Goal: Information Seeking & Learning: Find specific fact

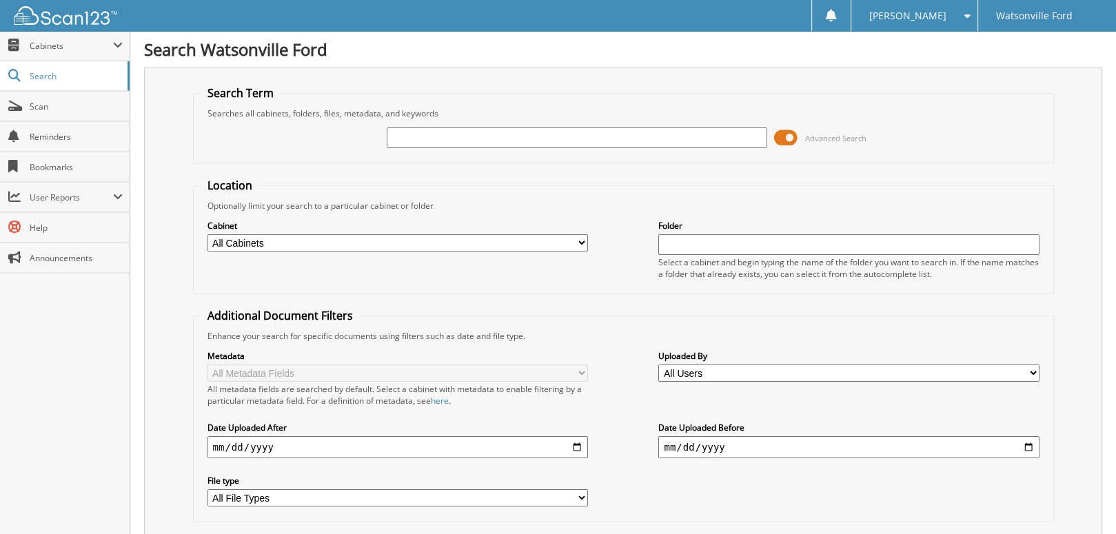
click at [536, 131] on input "text" at bounding box center [577, 138] width 381 height 21
type input "175097"
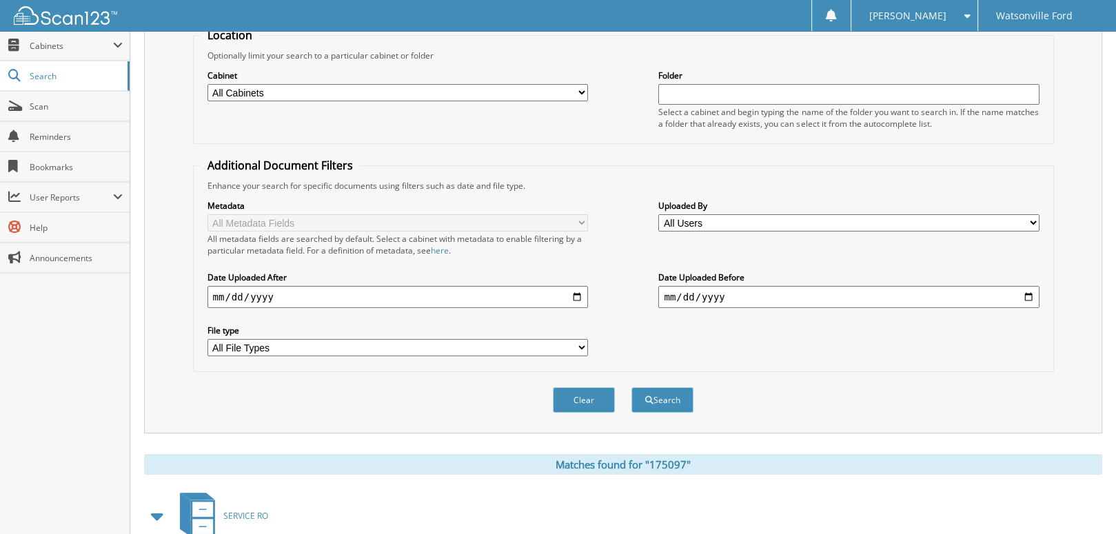
scroll to position [276, 0]
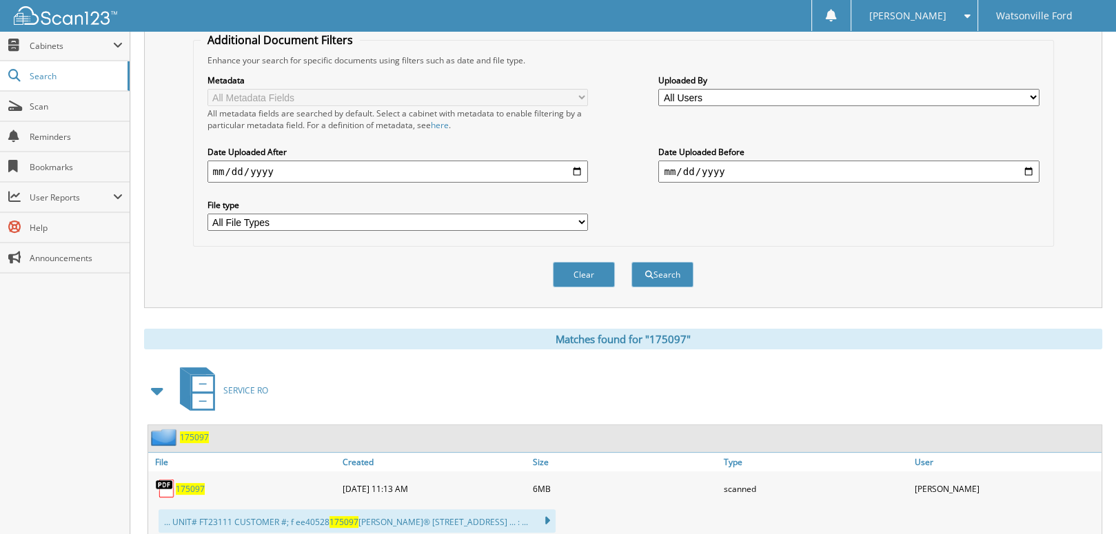
click at [186, 483] on span "175097" at bounding box center [190, 489] width 29 height 12
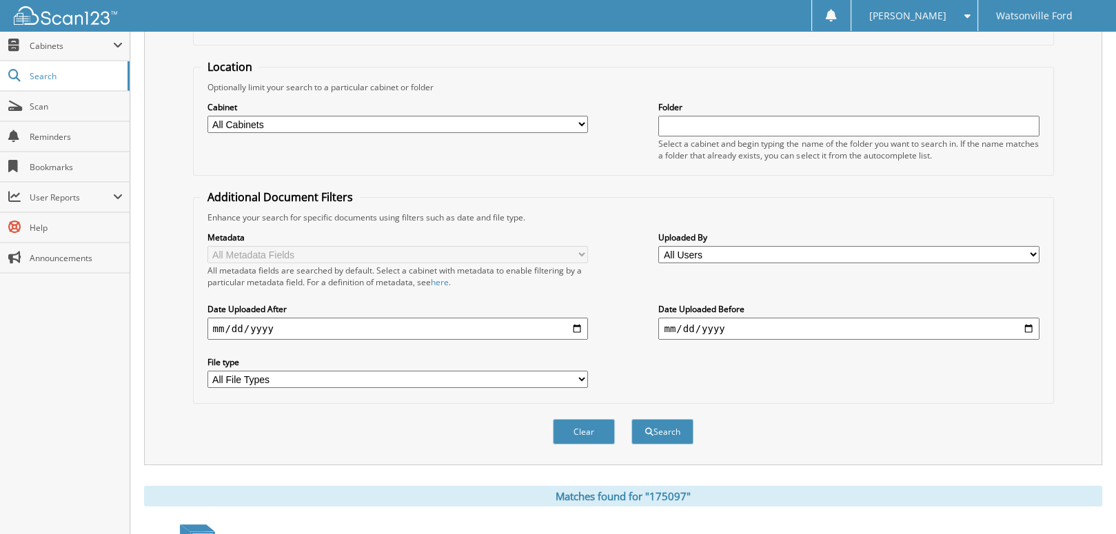
scroll to position [0, 0]
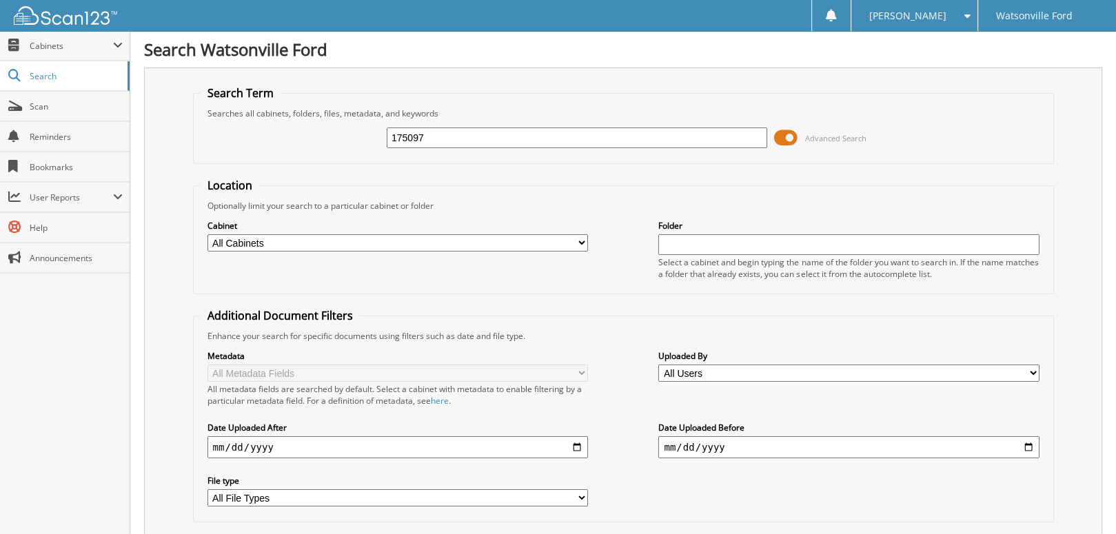
click at [512, 134] on input "175097" at bounding box center [577, 138] width 381 height 21
type input "178440"
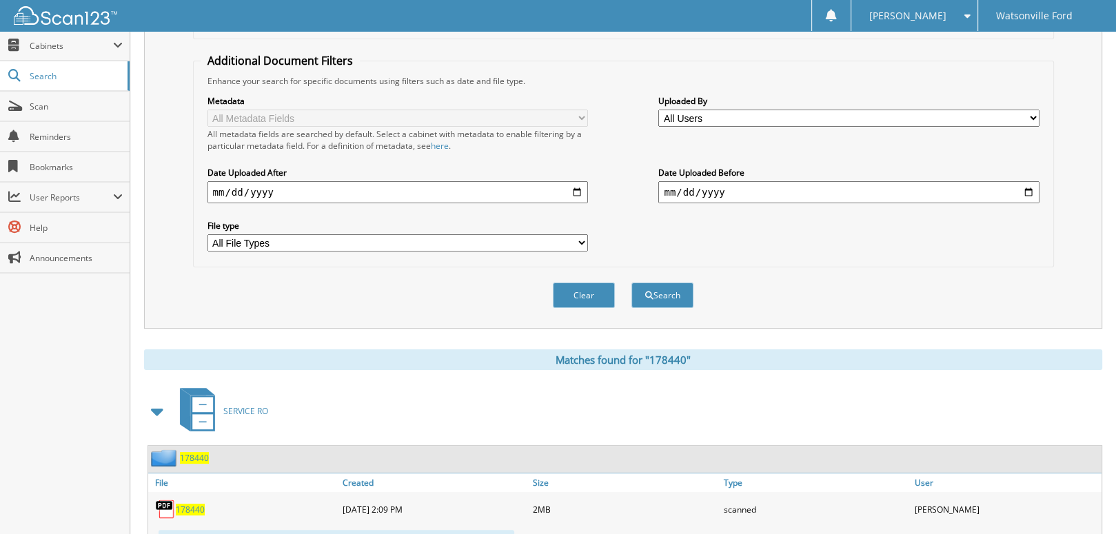
scroll to position [307, 0]
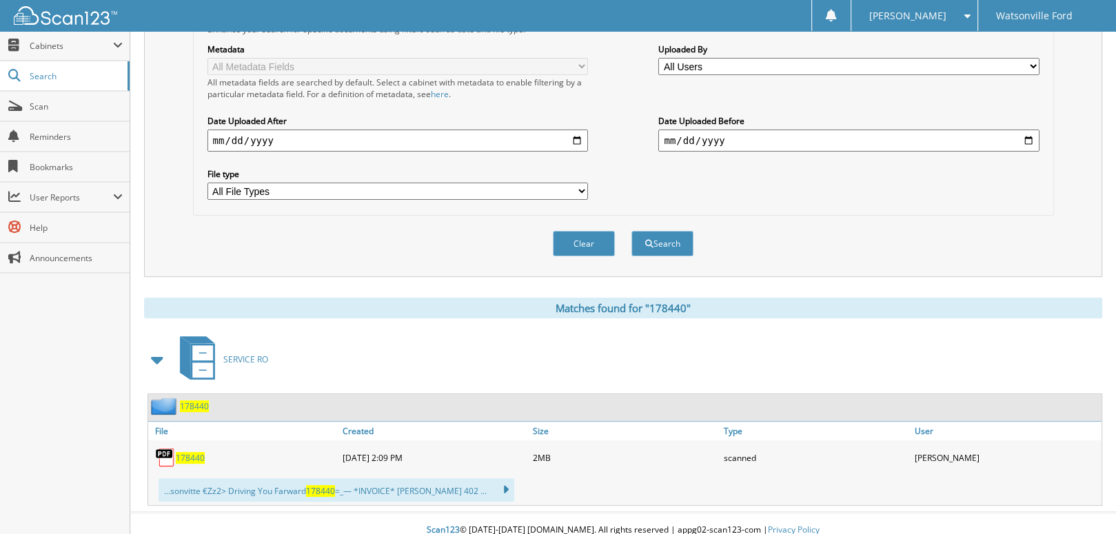
click at [196, 452] on span "178440" at bounding box center [190, 458] width 29 height 12
